Goal: Task Accomplishment & Management: Manage account settings

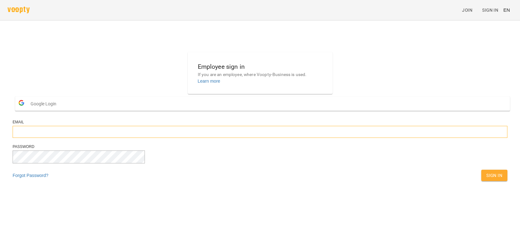
type input "**********"
click at [481, 181] on button "Sign In" at bounding box center [494, 174] width 26 height 11
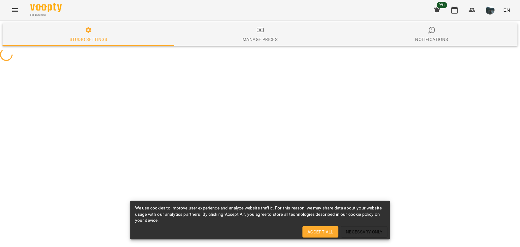
select select "**"
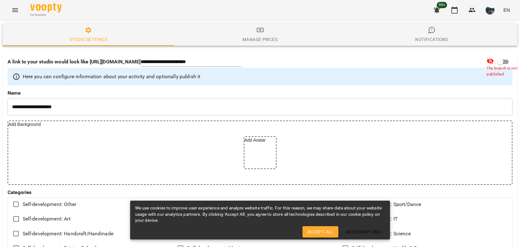
click at [325, 233] on span "Accept All" at bounding box center [320, 232] width 26 height 8
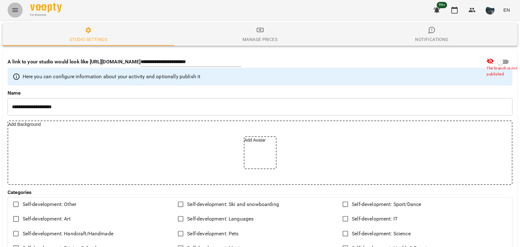
click at [16, 9] on icon "Menu" at bounding box center [15, 10] width 6 height 4
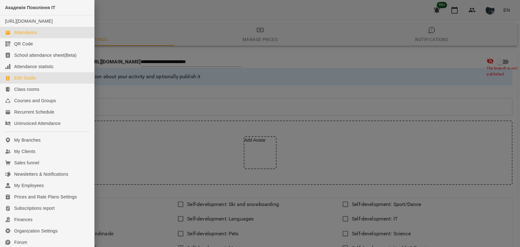
click at [22, 36] on div "Attendance" at bounding box center [25, 32] width 23 height 6
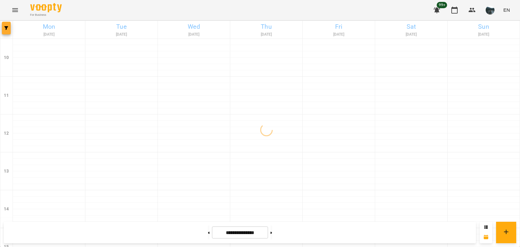
click at [7, 27] on icon "button" at bounding box center [6, 28] width 4 height 4
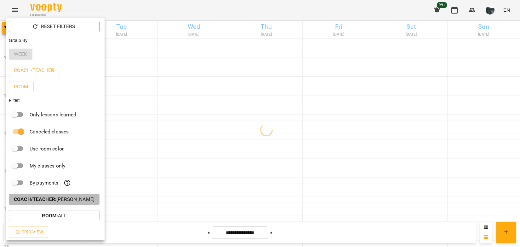
click at [65, 203] on p "Coach/Teacher : Антон Костюк" at bounding box center [54, 199] width 81 height 8
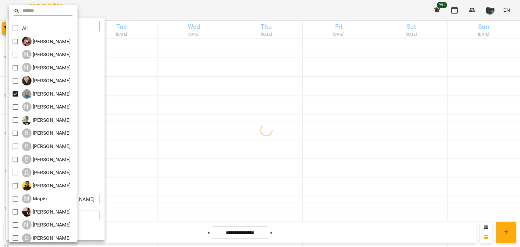
click at [192, 172] on div at bounding box center [260, 123] width 520 height 247
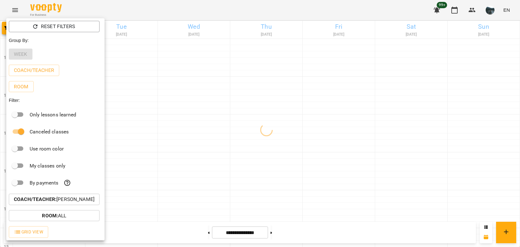
click at [165, 158] on div at bounding box center [260, 123] width 520 height 247
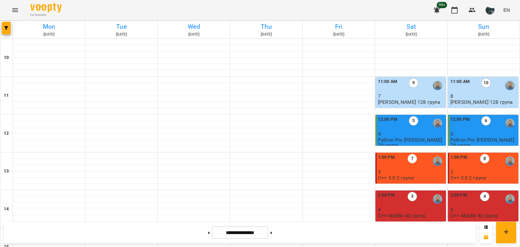
click at [485, 93] on p "8" at bounding box center [484, 95] width 67 height 5
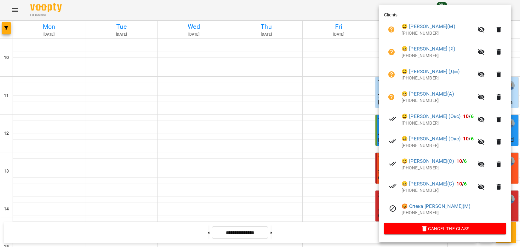
scroll to position [137, 0]
click at [293, 89] on div at bounding box center [260, 123] width 520 height 247
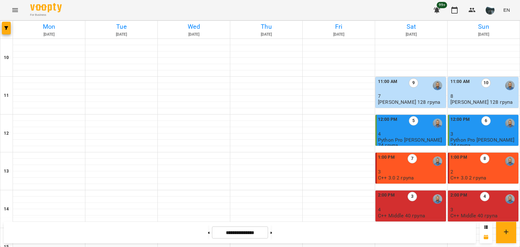
click at [421, 91] on div "11:00 AM 9" at bounding box center [411, 85] width 67 height 14
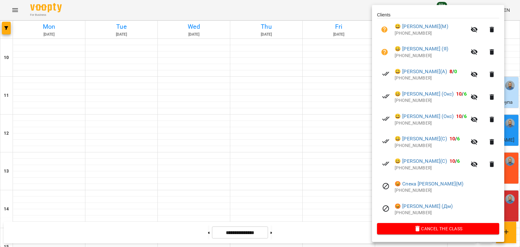
click at [338, 133] on div at bounding box center [260, 123] width 520 height 247
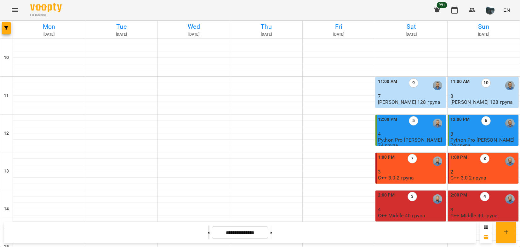
click at [208, 232] on button at bounding box center [209, 232] width 2 height 14
click at [481, 81] on label "8" at bounding box center [485, 82] width 9 height 9
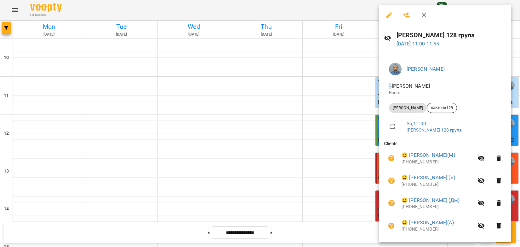
click at [354, 99] on div at bounding box center [260, 123] width 520 height 247
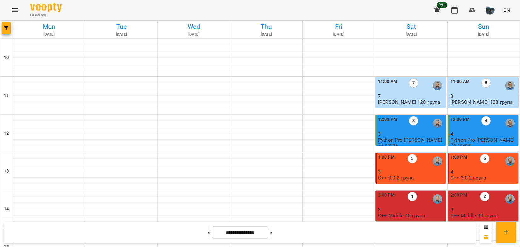
click at [494, 93] on div "11:00 AM 8" at bounding box center [484, 85] width 67 height 14
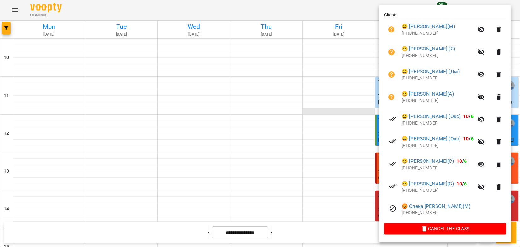
click at [335, 108] on div at bounding box center [260, 123] width 520 height 247
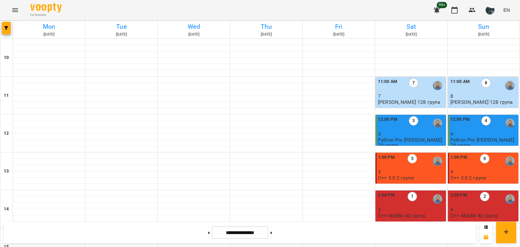
click at [395, 96] on p "7" at bounding box center [411, 95] width 67 height 5
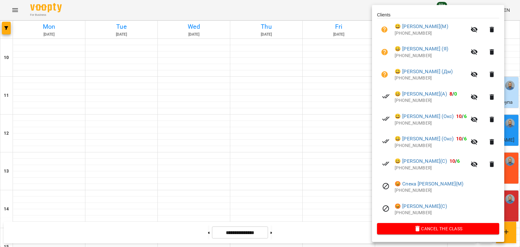
click at [342, 106] on div at bounding box center [260, 123] width 520 height 247
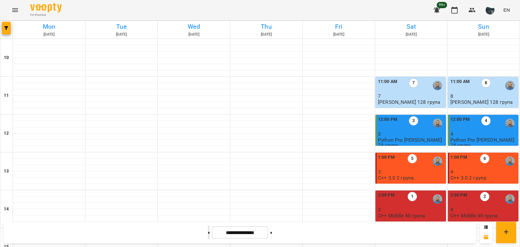
click at [208, 237] on button at bounding box center [209, 232] width 2 height 14
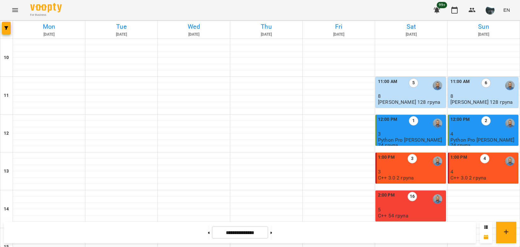
click at [475, 89] on div "11:00 AM 6" at bounding box center [484, 85] width 67 height 14
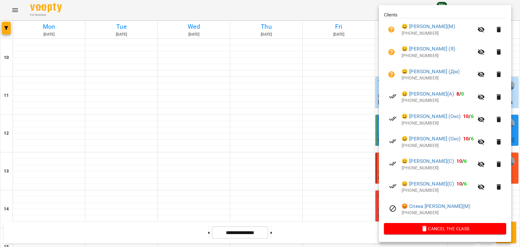
click at [364, 82] on div at bounding box center [260, 123] width 520 height 247
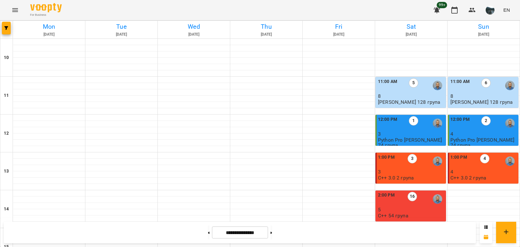
click at [392, 95] on p "8" at bounding box center [411, 95] width 67 height 5
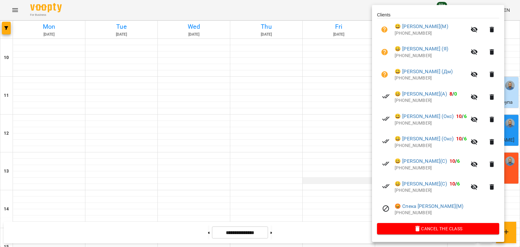
click at [342, 182] on div at bounding box center [260, 123] width 520 height 247
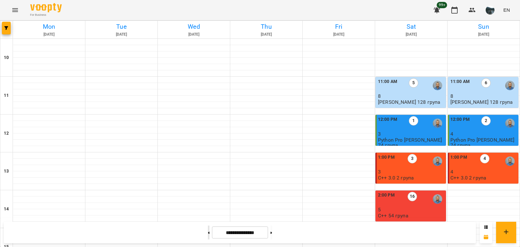
click at [208, 231] on button at bounding box center [209, 232] width 2 height 14
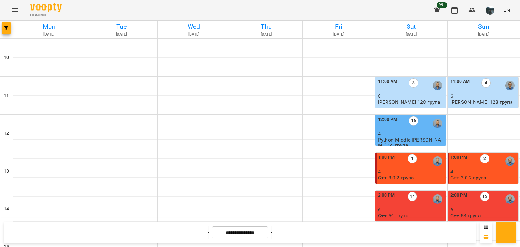
click at [481, 91] on div "4" at bounding box center [485, 85] width 9 height 14
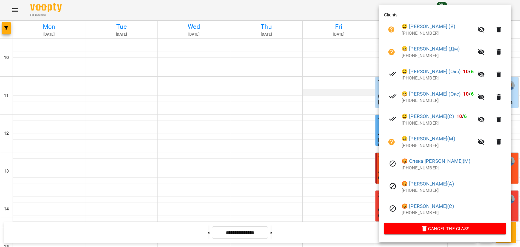
drag, startPoint x: 342, startPoint y: 93, endPoint x: 347, endPoint y: 93, distance: 4.5
click at [343, 93] on div at bounding box center [260, 123] width 520 height 247
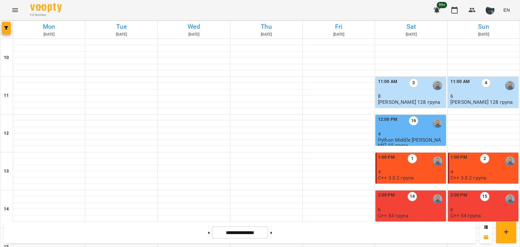
click at [394, 93] on div "11:00 AM 3" at bounding box center [411, 85] width 67 height 15
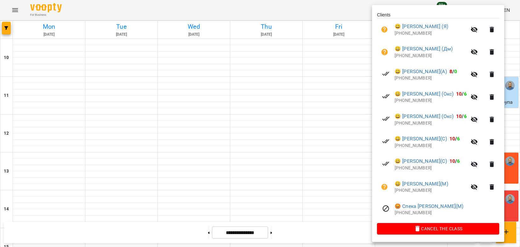
click at [321, 124] on div at bounding box center [260, 123] width 520 height 247
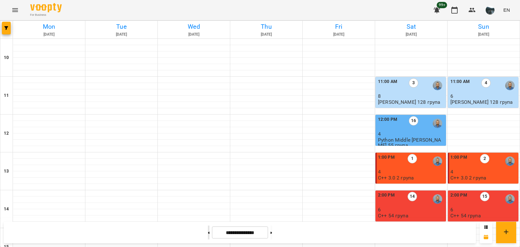
click at [208, 231] on button at bounding box center [209, 232] width 2 height 14
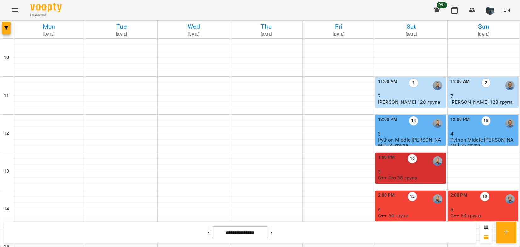
click at [470, 93] on p "7" at bounding box center [484, 95] width 67 height 5
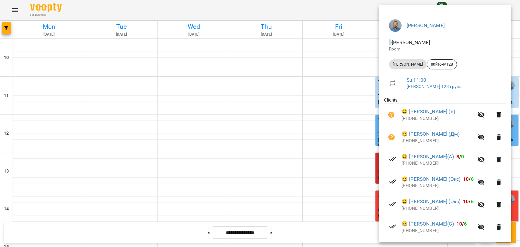
scroll to position [114, 0]
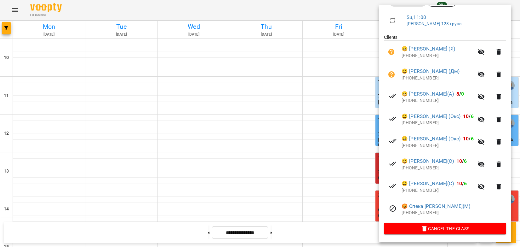
click at [328, 102] on div at bounding box center [260, 123] width 520 height 247
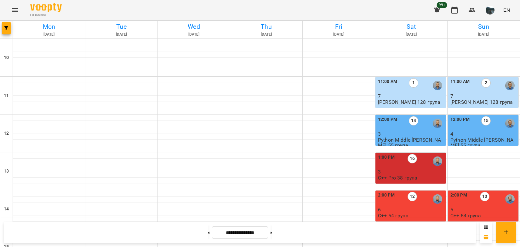
click at [391, 94] on p "7" at bounding box center [411, 95] width 67 height 5
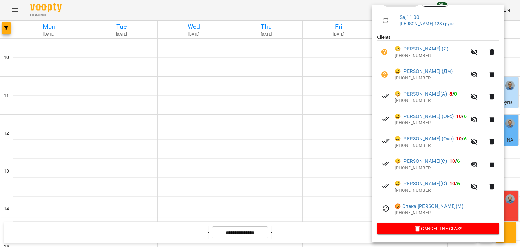
click at [321, 129] on div at bounding box center [260, 123] width 520 height 247
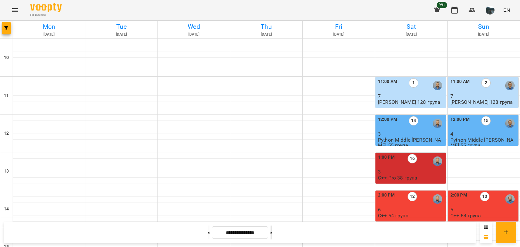
click at [272, 231] on button at bounding box center [272, 232] width 2 height 14
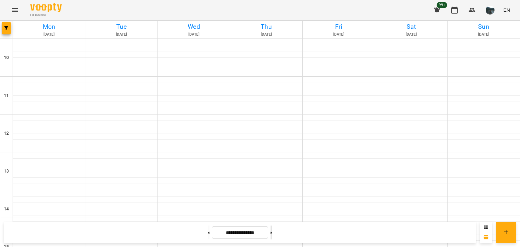
click at [272, 231] on button at bounding box center [272, 232] width 2 height 14
type input "**********"
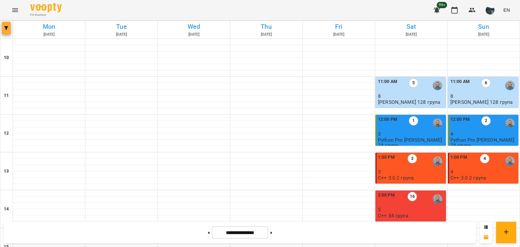
click at [3, 28] on span "button" at bounding box center [6, 28] width 9 height 4
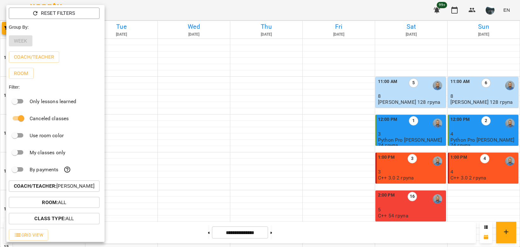
click at [72, 187] on p "Coach/Teacher : Антон Костюк" at bounding box center [54, 186] width 81 height 8
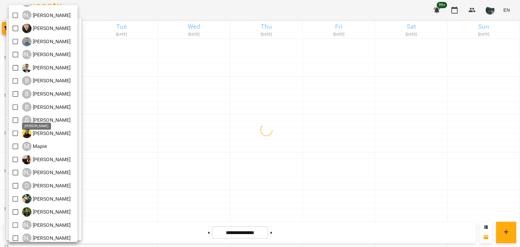
scroll to position [56, 0]
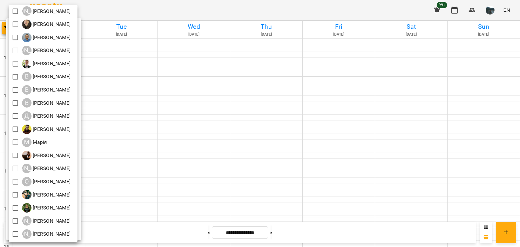
click at [199, 121] on div at bounding box center [260, 123] width 520 height 247
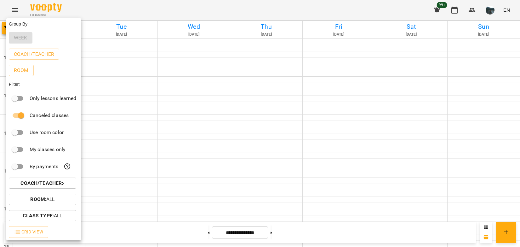
click at [16, 10] on div at bounding box center [260, 123] width 520 height 247
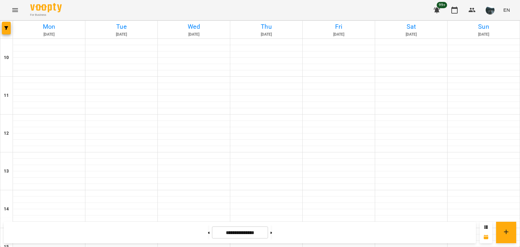
click at [16, 11] on icon "Menu" at bounding box center [15, 10] width 8 height 8
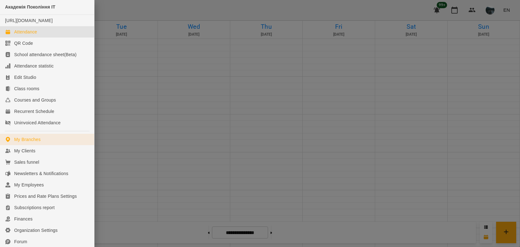
scroll to position [0, 0]
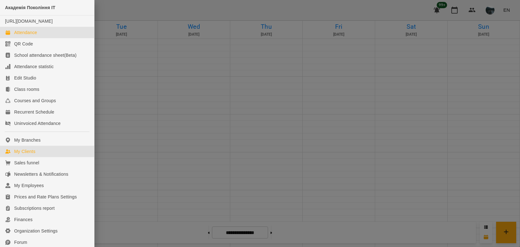
click at [36, 157] on link "My Clients" at bounding box center [47, 151] width 94 height 11
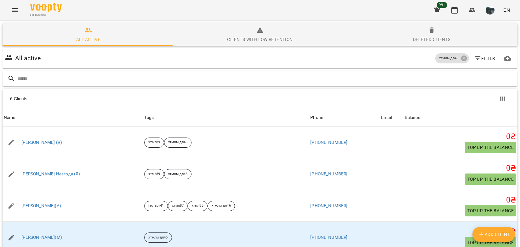
click at [31, 78] on input "text" at bounding box center [266, 78] width 497 height 10
type input "**********"
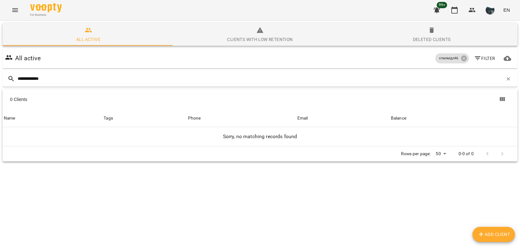
drag, startPoint x: 62, startPoint y: 76, endPoint x: -16, endPoint y: 74, distance: 77.5
click at [0, 74] on html "**********" at bounding box center [260, 104] width 520 height 208
click at [15, 14] on icon "Menu" at bounding box center [15, 10] width 8 height 8
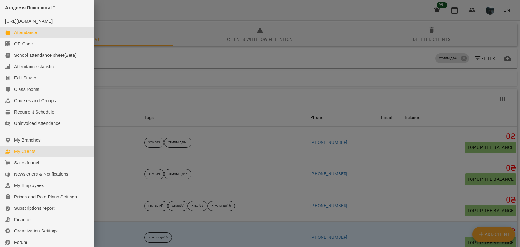
click at [32, 36] on div "Attendance" at bounding box center [25, 32] width 23 height 6
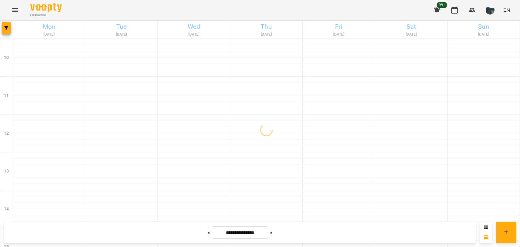
click at [17, 11] on icon "Menu" at bounding box center [15, 10] width 8 height 8
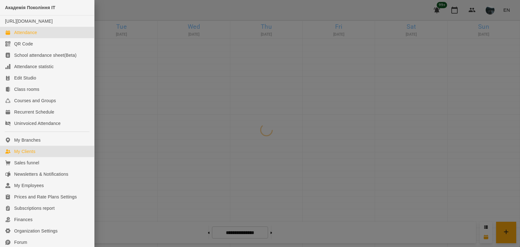
click at [23, 154] on div "My Clients" at bounding box center [24, 151] width 21 height 6
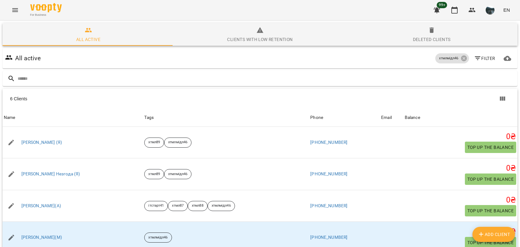
click at [489, 230] on button "Add Client" at bounding box center [494, 234] width 43 height 15
select select "**"
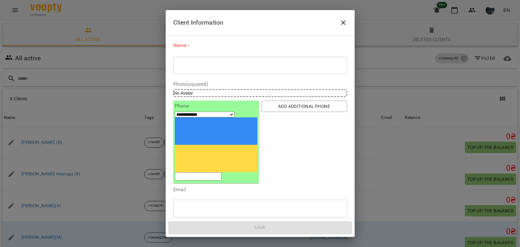
drag, startPoint x: 205, startPoint y: 117, endPoint x: 209, endPoint y: 116, distance: 4.1
click at [205, 172] on input "tel" at bounding box center [198, 176] width 47 height 8
paste input "**********"
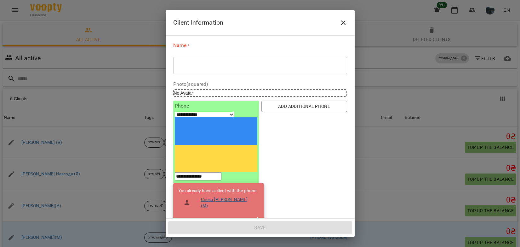
type input "**********"
click at [210, 196] on link "Спека Роман(М)" at bounding box center [227, 202] width 53 height 12
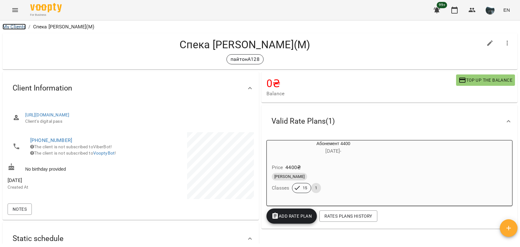
click at [11, 26] on link "My Clients" at bounding box center [14, 27] width 23 height 6
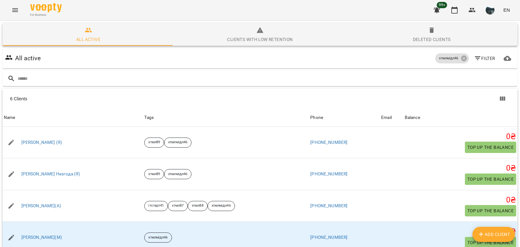
click at [14, 11] on icon "Menu" at bounding box center [15, 10] width 8 height 8
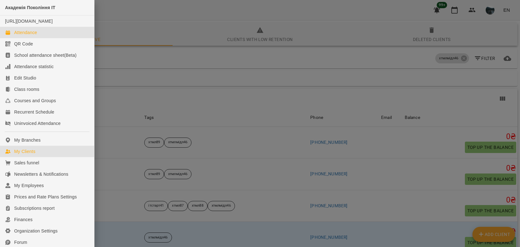
click at [25, 36] on div "Attendance" at bounding box center [25, 32] width 23 height 6
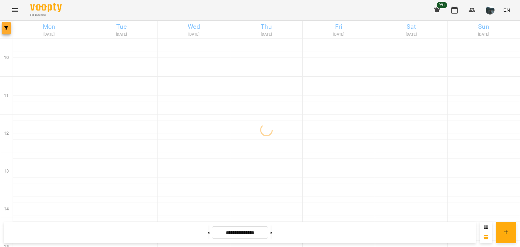
click at [8, 30] on button "button" at bounding box center [6, 28] width 9 height 13
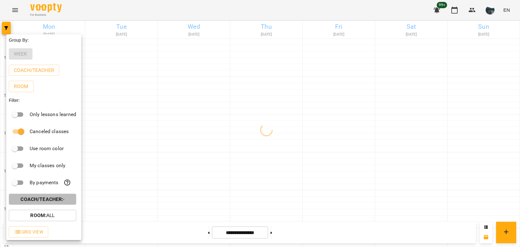
click at [62, 197] on p "Coach/Teacher : -" at bounding box center [42, 199] width 44 height 8
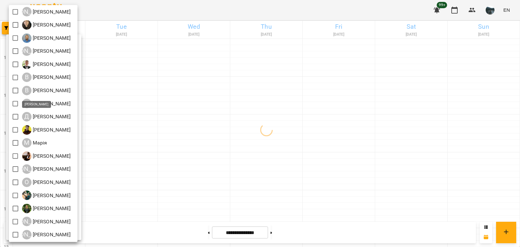
scroll to position [56, 0]
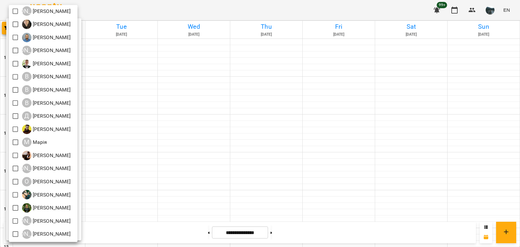
click at [145, 130] on div at bounding box center [260, 123] width 520 height 247
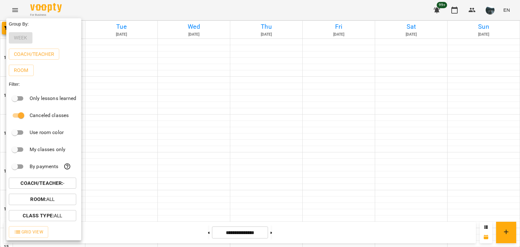
click at [180, 138] on div at bounding box center [260, 123] width 520 height 247
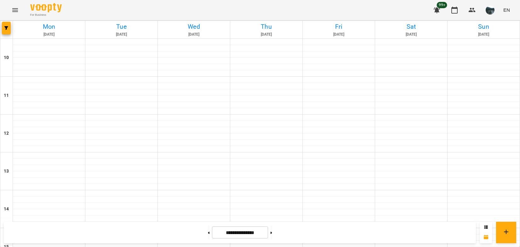
scroll to position [312, 0]
click at [8, 26] on icon "button" at bounding box center [6, 28] width 4 height 4
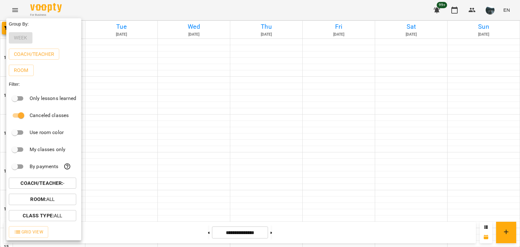
click at [63, 183] on b "Coach/Teacher :" at bounding box center [41, 183] width 43 height 6
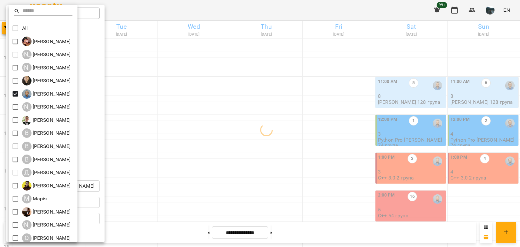
drag, startPoint x: 201, startPoint y: 127, endPoint x: 205, endPoint y: 128, distance: 3.8
click at [205, 128] on div at bounding box center [260, 123] width 520 height 247
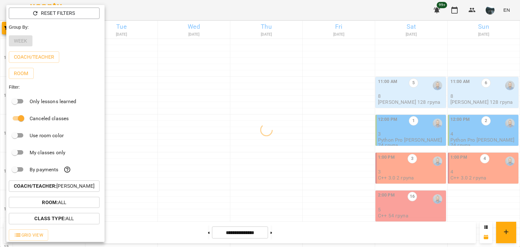
click at [233, 119] on div at bounding box center [260, 123] width 520 height 247
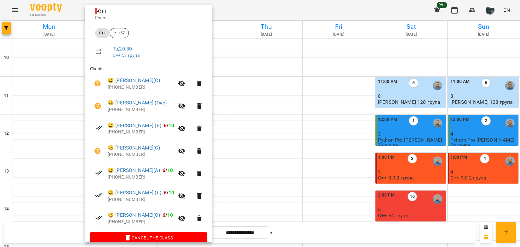
scroll to position [85, 0]
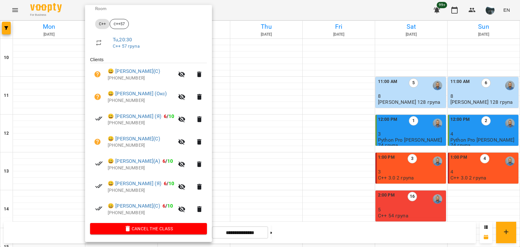
click at [246, 183] on div at bounding box center [260, 123] width 520 height 247
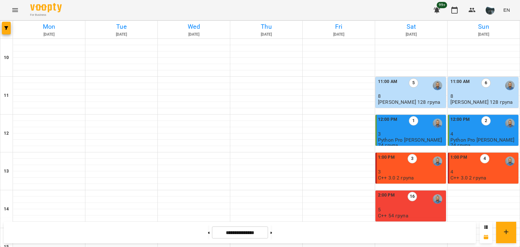
scroll to position [249, 0]
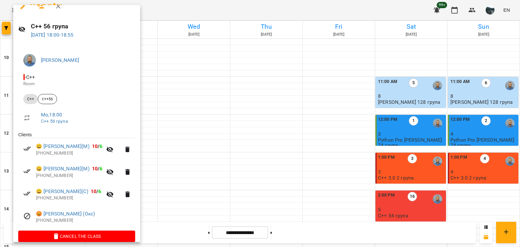
scroll to position [17, 0]
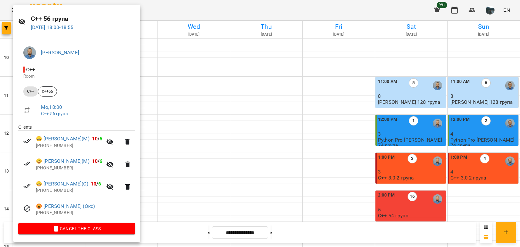
click at [210, 122] on div at bounding box center [260, 123] width 520 height 247
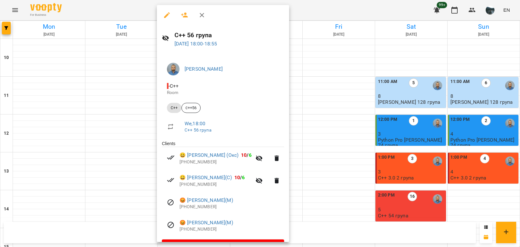
click at [408, 162] on div at bounding box center [260, 123] width 520 height 247
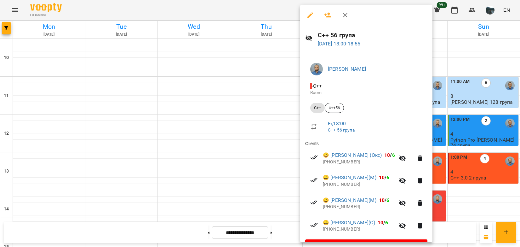
click at [477, 134] on div at bounding box center [260, 123] width 520 height 247
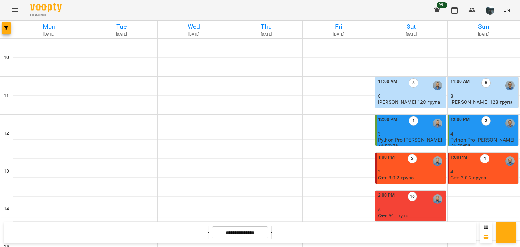
click at [272, 235] on button at bounding box center [272, 232] width 2 height 14
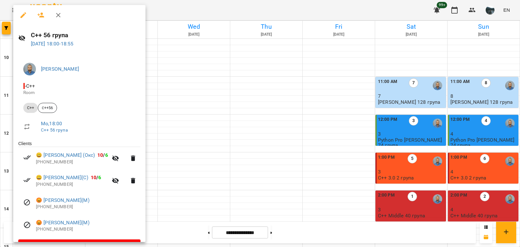
click at [195, 117] on div at bounding box center [260, 123] width 520 height 247
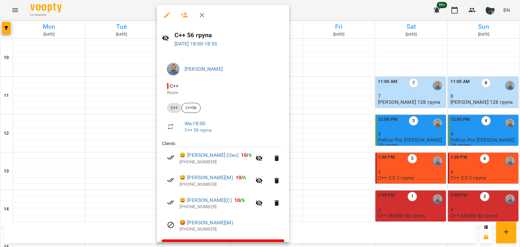
click at [350, 112] on div at bounding box center [260, 123] width 520 height 247
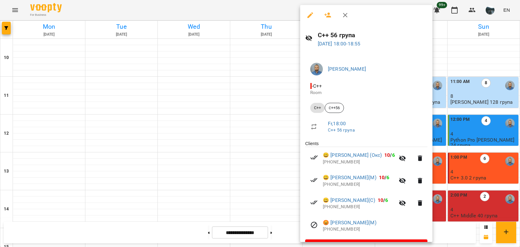
drag, startPoint x: 453, startPoint y: 155, endPoint x: 438, endPoint y: 160, distance: 16.5
click at [453, 155] on div at bounding box center [260, 123] width 520 height 247
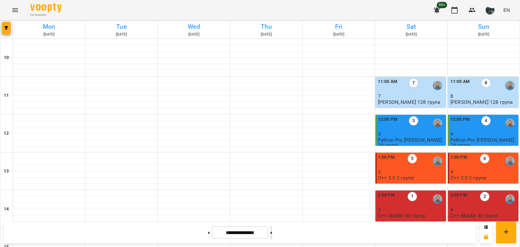
click at [272, 233] on button at bounding box center [272, 232] width 2 height 14
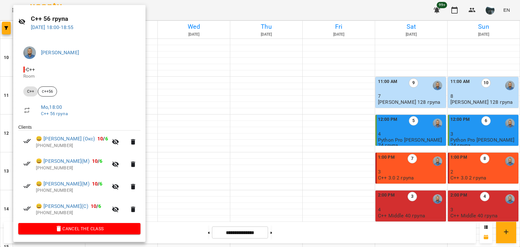
click at [200, 116] on div at bounding box center [260, 123] width 520 height 247
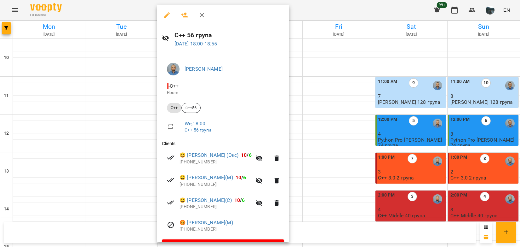
click at [417, 150] on div at bounding box center [260, 123] width 520 height 247
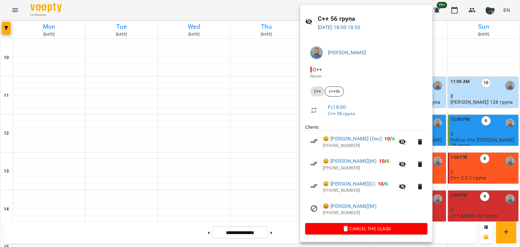
click at [464, 164] on div at bounding box center [260, 123] width 520 height 247
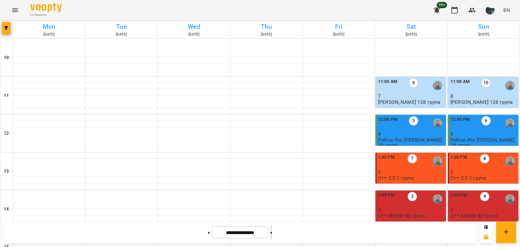
click at [272, 233] on button at bounding box center [272, 232] width 2 height 14
type input "**********"
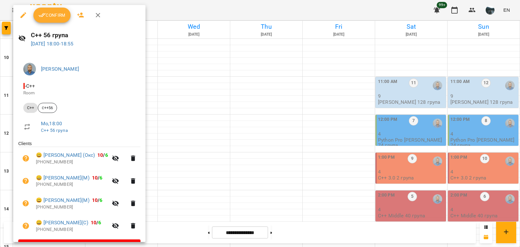
click at [192, 168] on div at bounding box center [260, 123] width 520 height 247
